Goal: Task Accomplishment & Management: Manage account settings

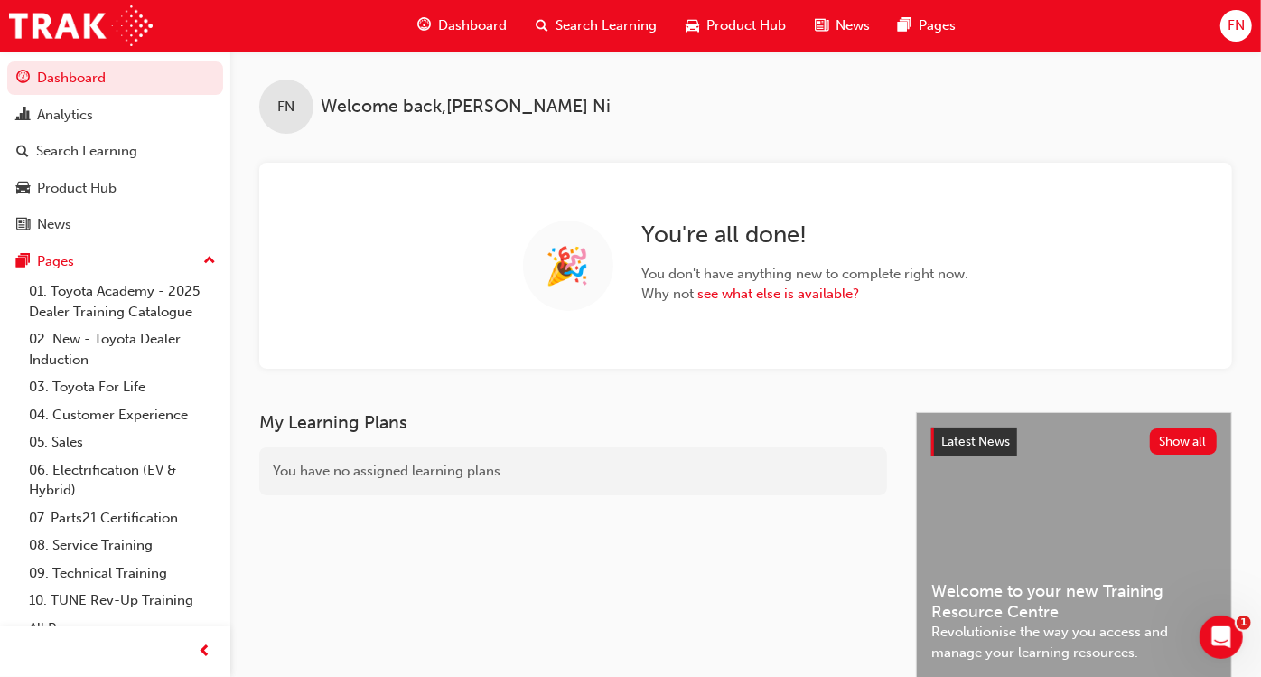
click at [1031, 33] on span "FN" at bounding box center [1236, 25] width 17 height 21
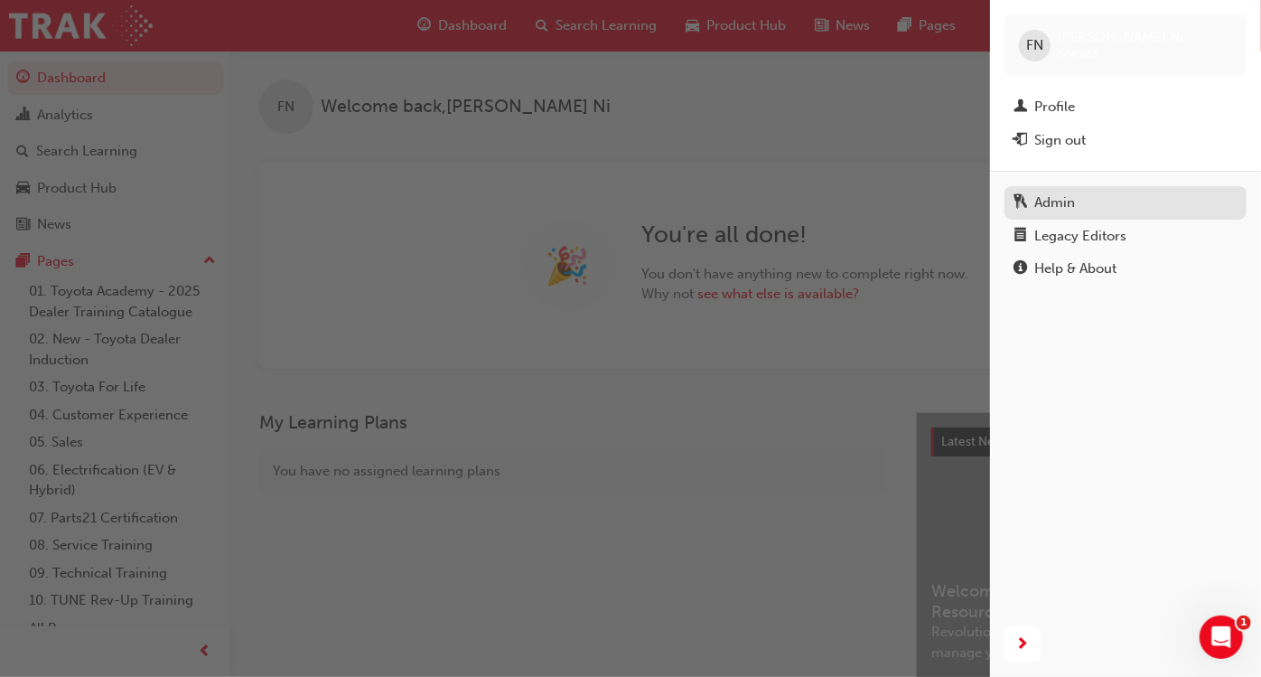
click at [1031, 197] on div "Admin" at bounding box center [1055, 202] width 41 height 21
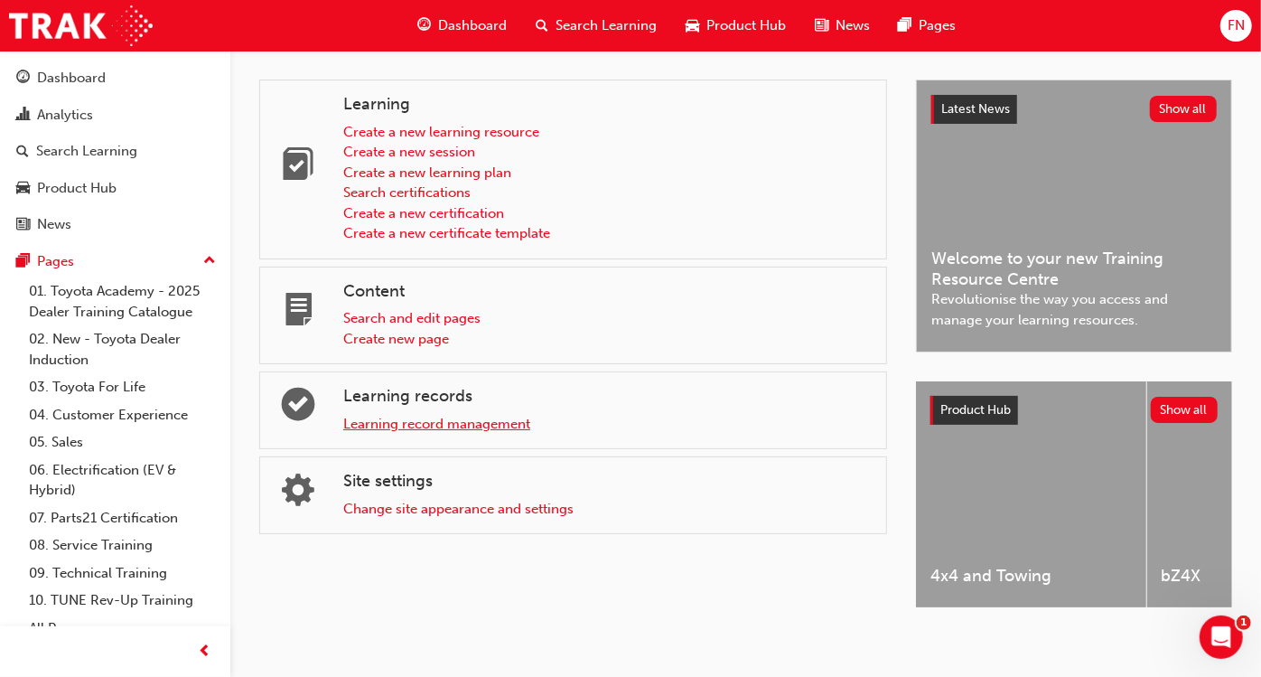
click at [388, 421] on link "Learning record management" at bounding box center [436, 424] width 187 height 16
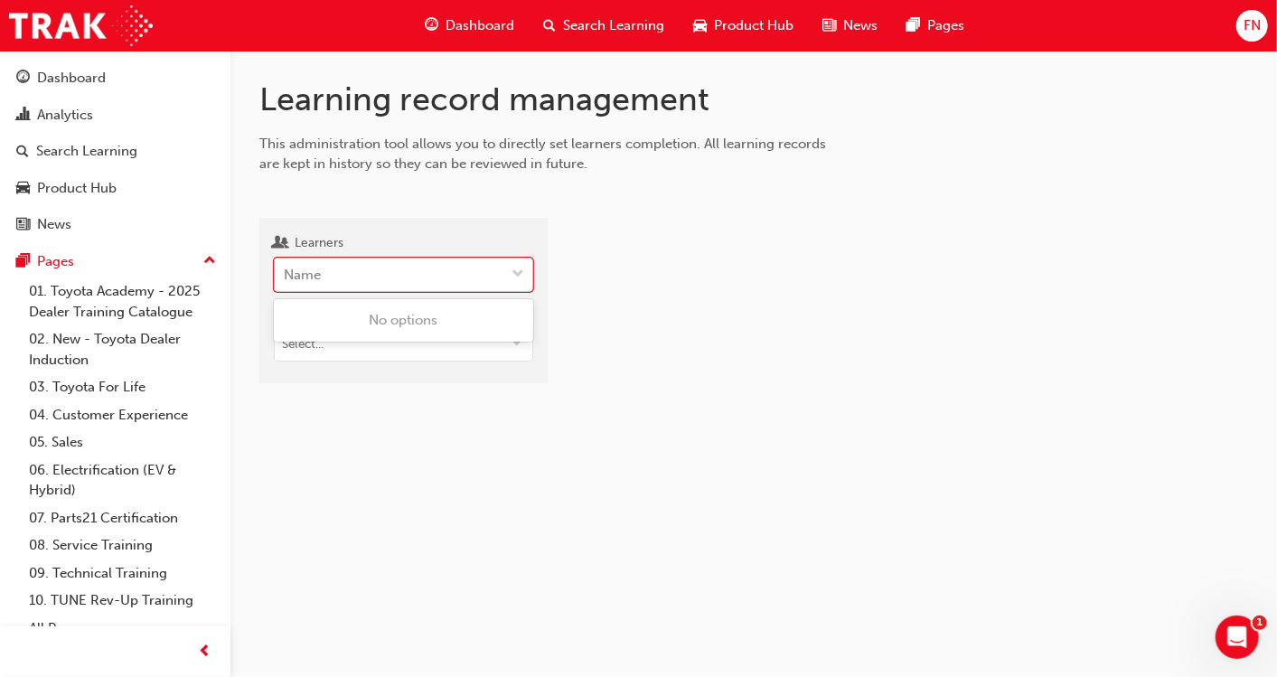
click at [353, 279] on div "Name" at bounding box center [390, 275] width 230 height 32
click at [286, 279] on input "Learners 0 results available. Use Up and Down to choose options, press Enter to…" at bounding box center [285, 274] width 2 height 15
paste input "[PERSON_NAME]"
click at [346, 275] on input "[PERSON_NAME]" at bounding box center [333, 274] width 99 height 15
type input "[PERSON_NAME]"
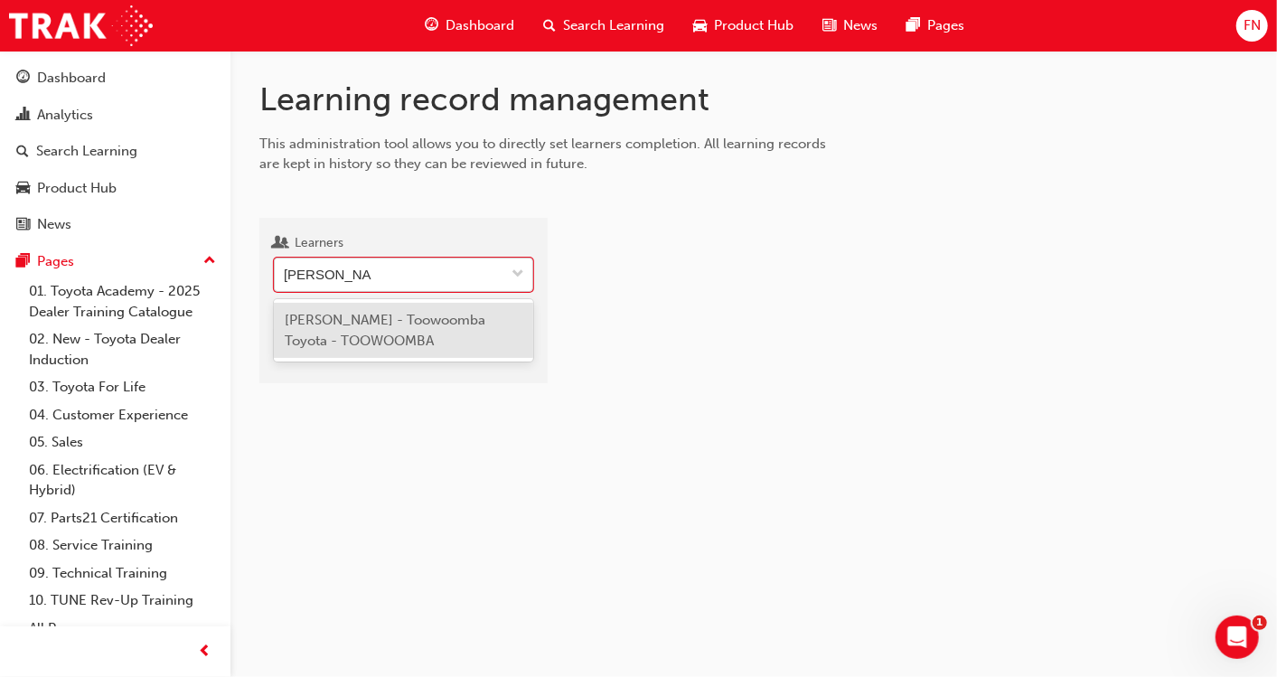
click at [379, 312] on span "[PERSON_NAME] - Toowoomba Toyota - TOOWOOMBA" at bounding box center [385, 330] width 201 height 37
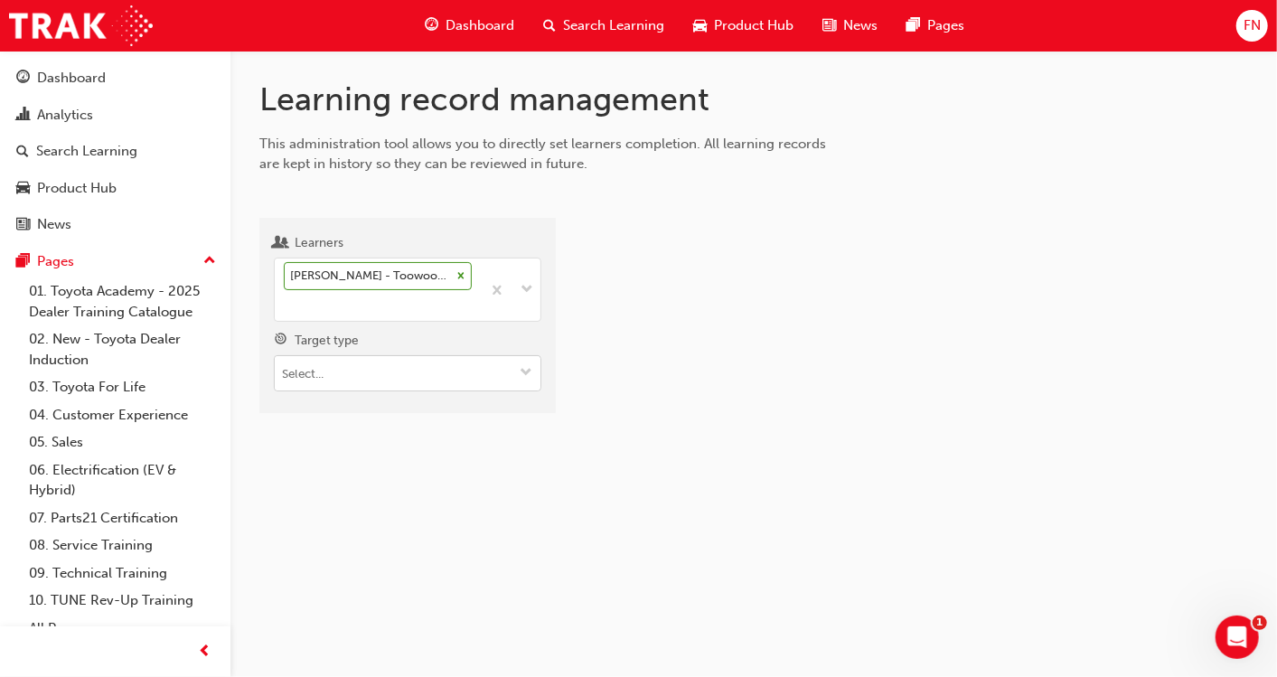
click at [338, 360] on input "Target type" at bounding box center [408, 373] width 266 height 34
click at [352, 402] on li "Learning resource - eLearning module" at bounding box center [407, 408] width 267 height 34
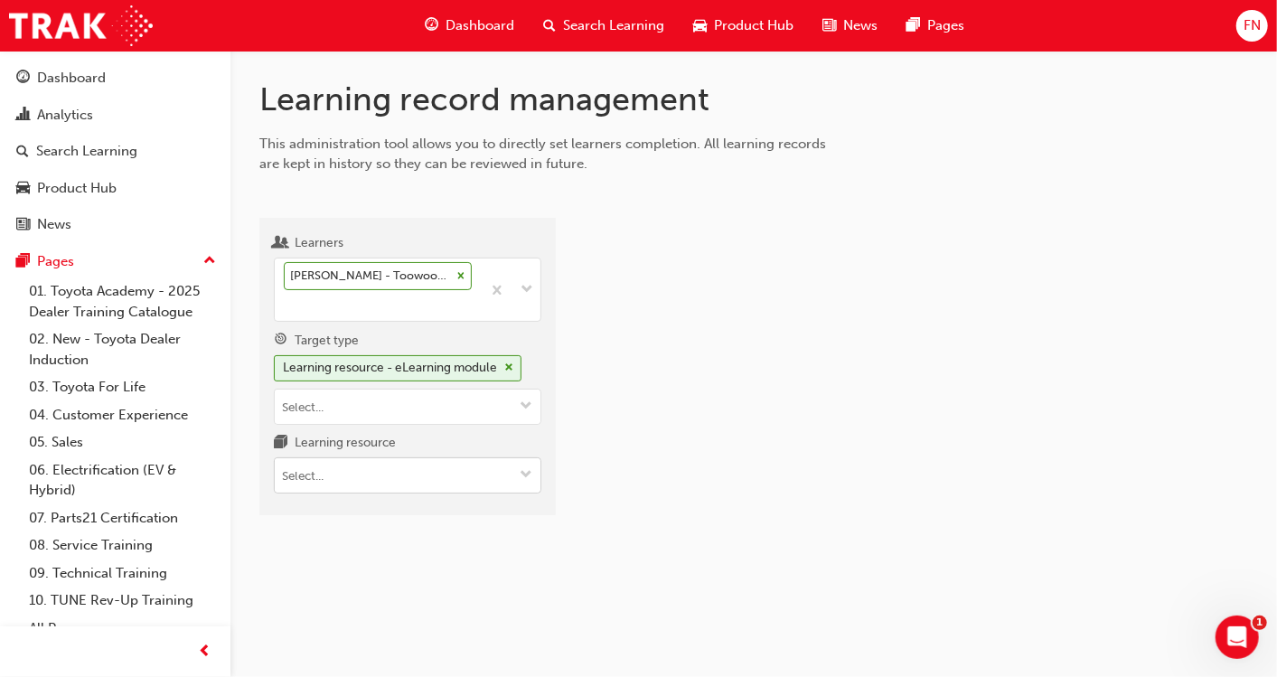
click at [305, 465] on input "Learning resource" at bounding box center [408, 475] width 266 height 34
type input "spk22039"
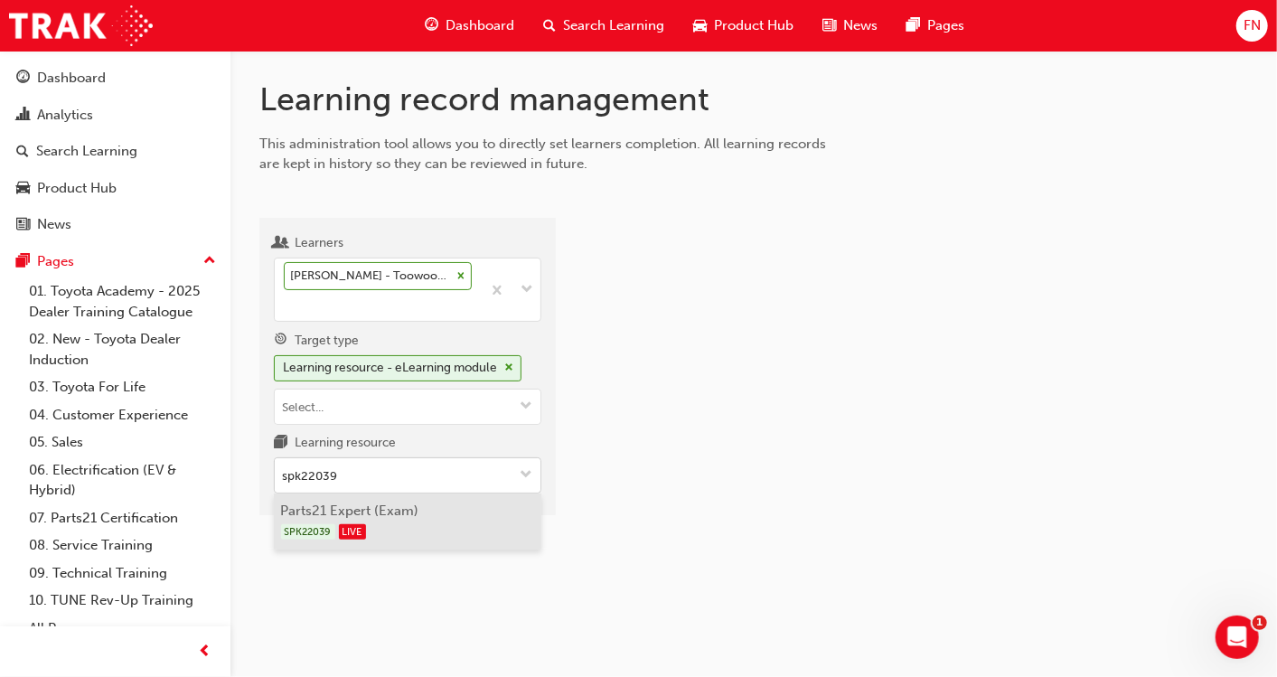
drag, startPoint x: 325, startPoint y: 510, endPoint x: 343, endPoint y: 503, distance: 19.5
click at [325, 510] on li "Parts21 Expert (Exam) SPK22039 LIVE" at bounding box center [407, 521] width 267 height 56
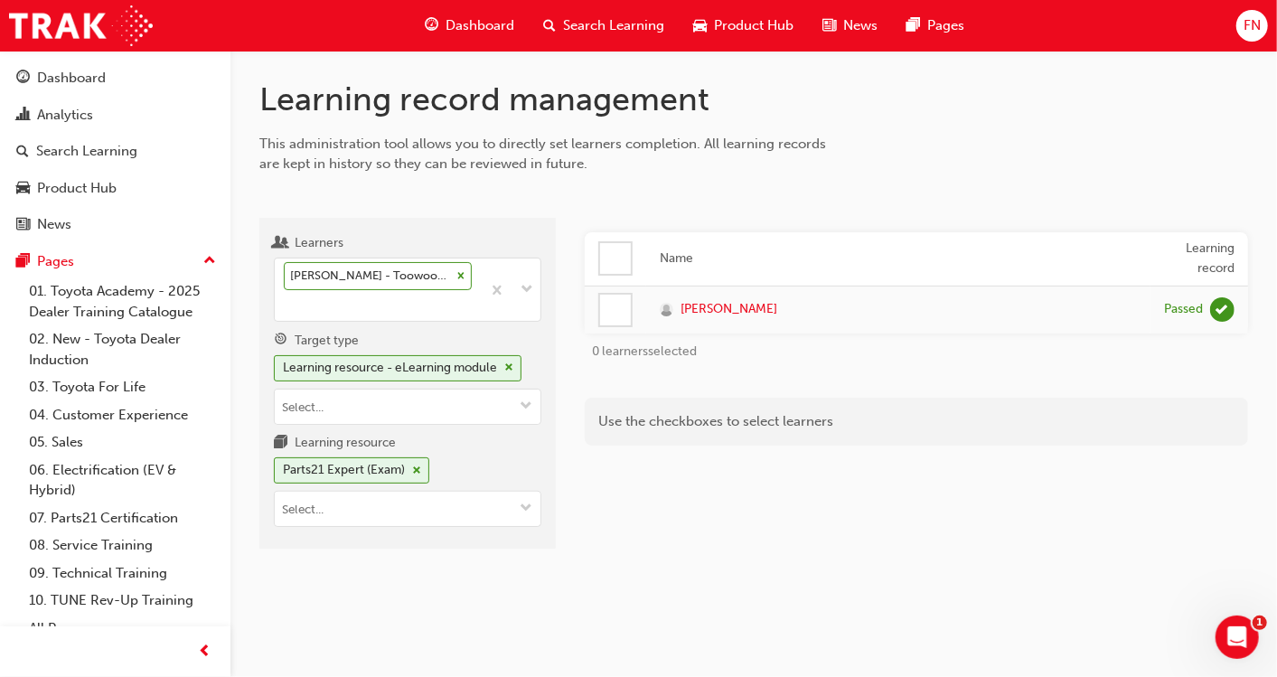
click at [621, 307] on div at bounding box center [615, 310] width 31 height 31
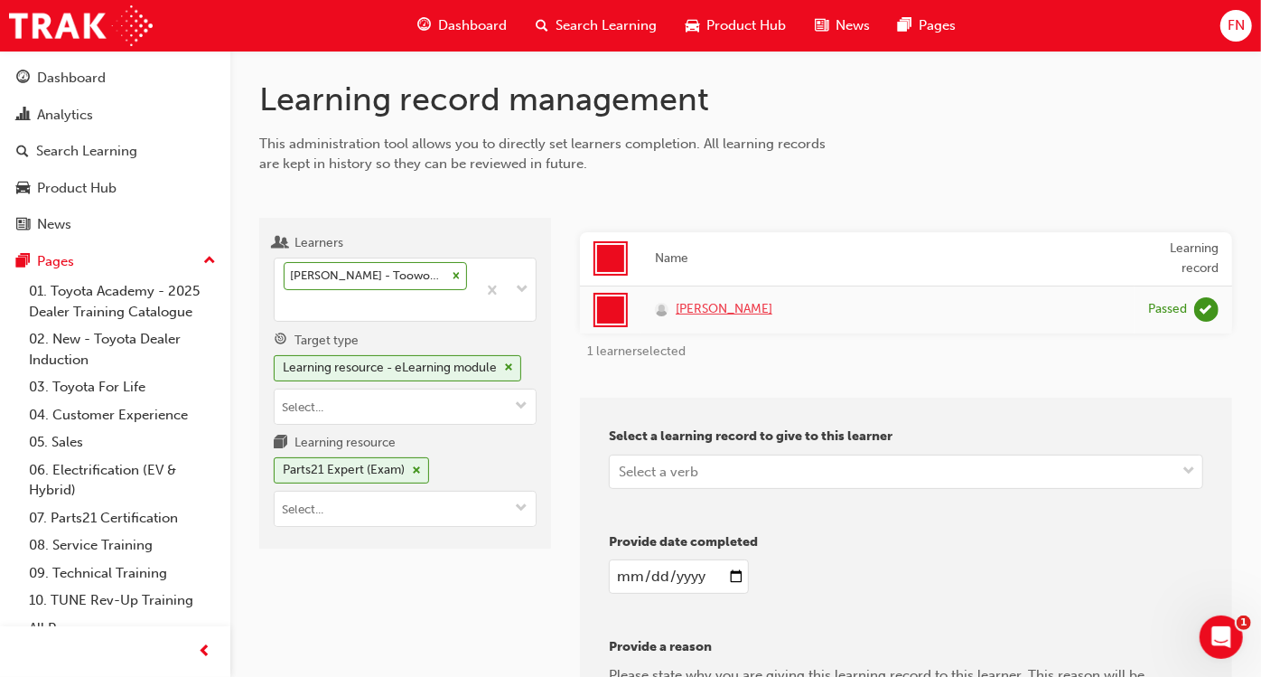
click at [709, 309] on span "[PERSON_NAME]" at bounding box center [724, 309] width 97 height 21
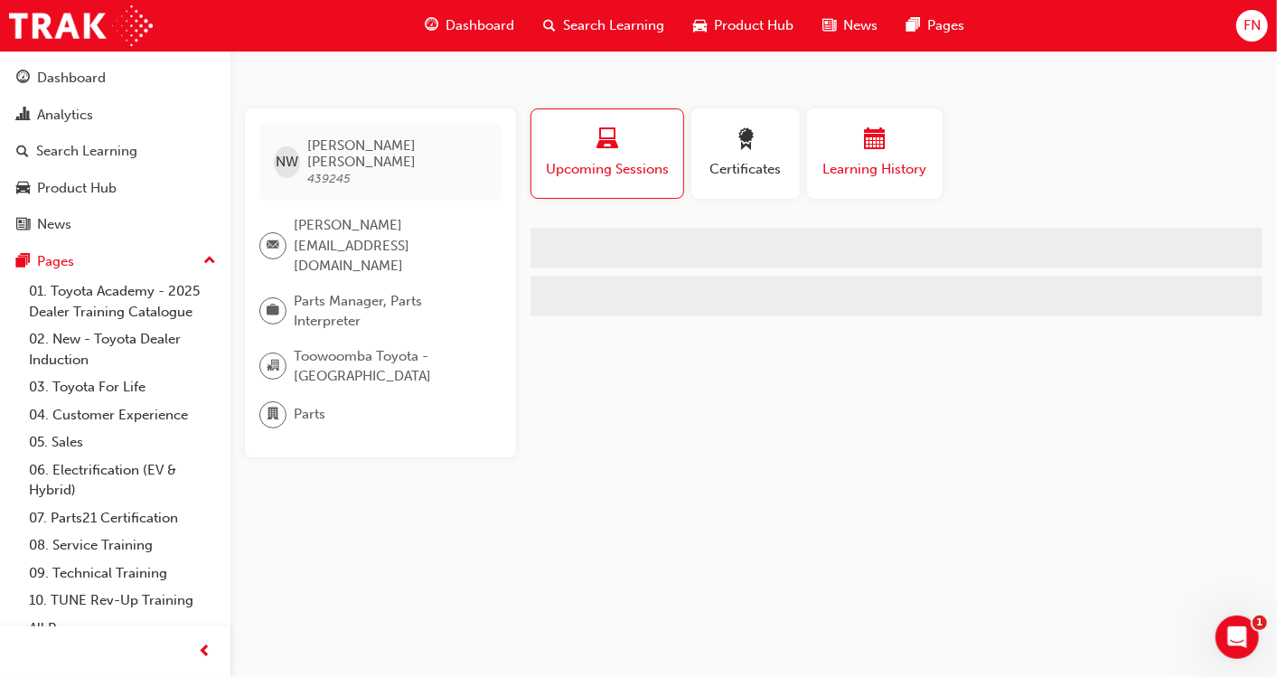
click at [883, 149] on span "calendar-icon" at bounding box center [875, 140] width 22 height 24
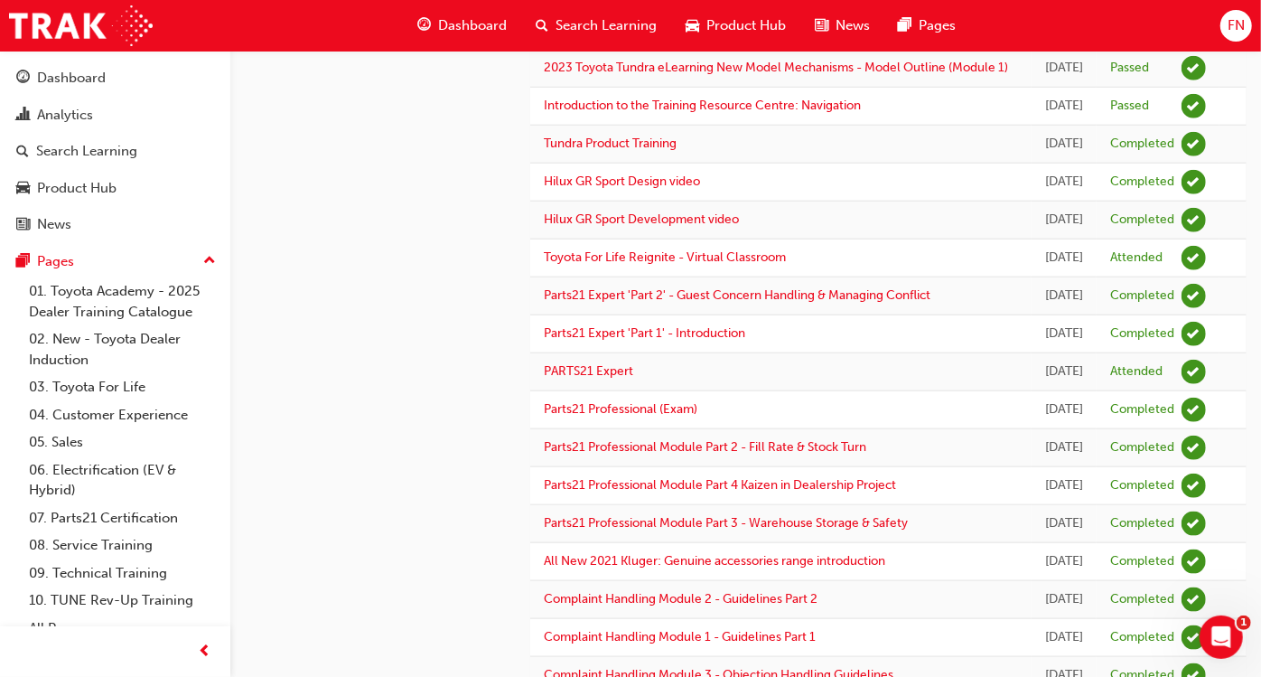
scroll to position [1085, 0]
